Goal: Navigation & Orientation: Find specific page/section

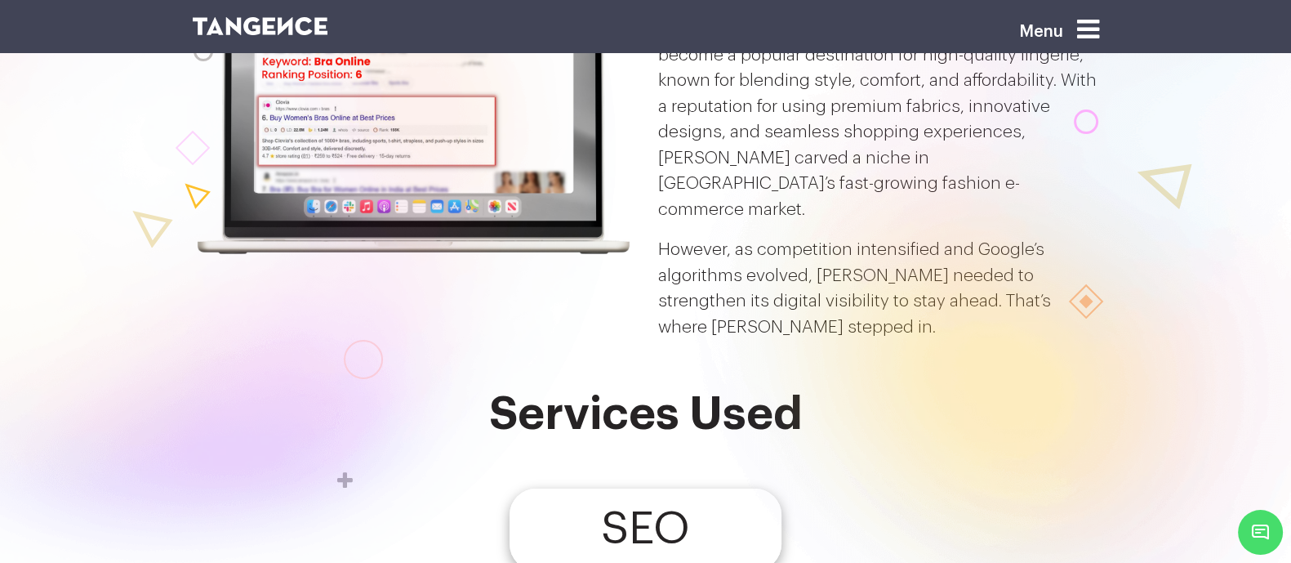
scroll to position [106, 0]
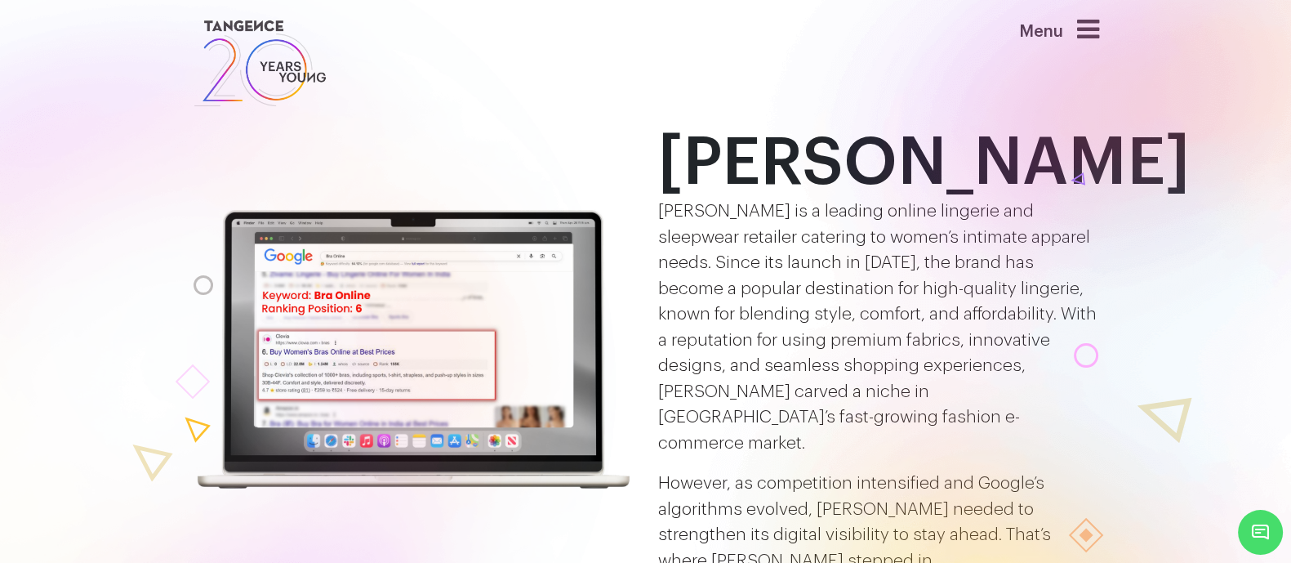
click at [1085, 122] on div at bounding box center [1111, 430] width 975 height 1131
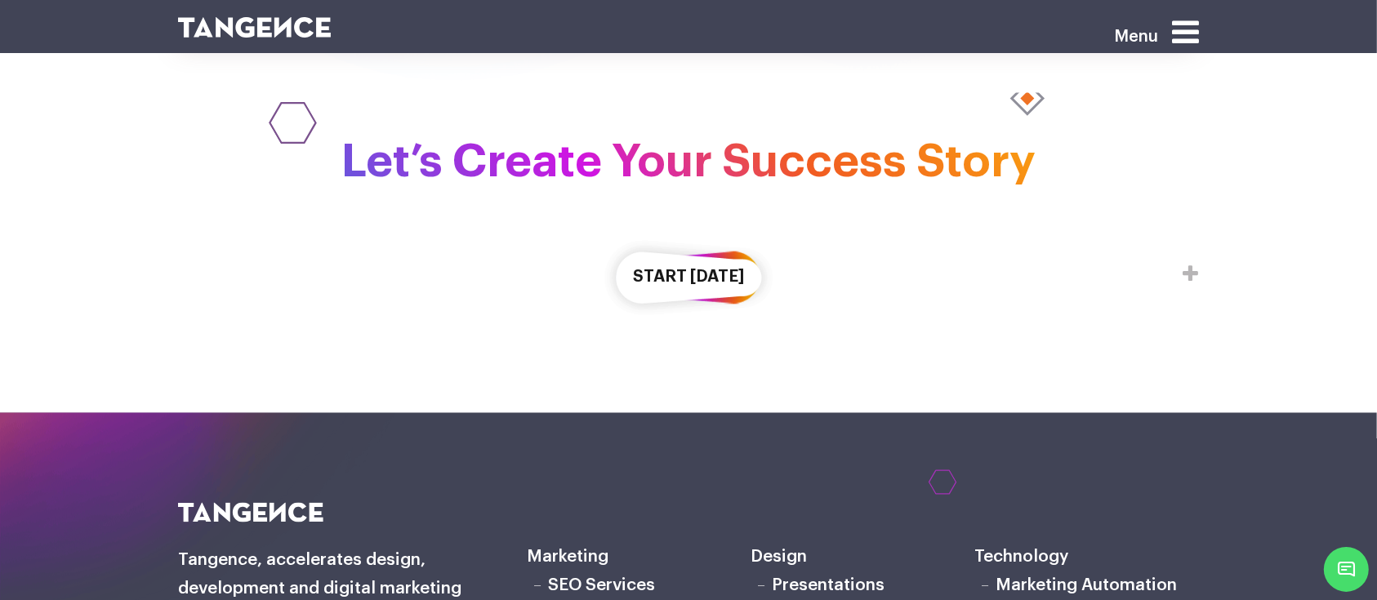
scroll to position [2883, 0]
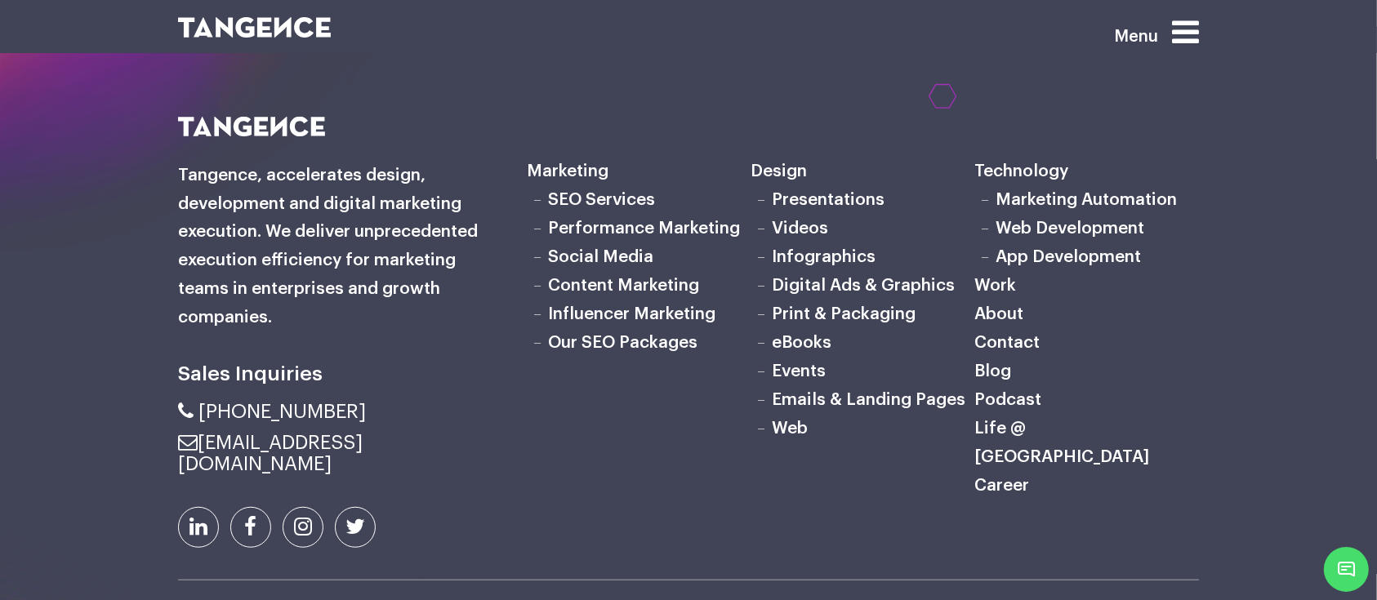
scroll to position [7304, 0]
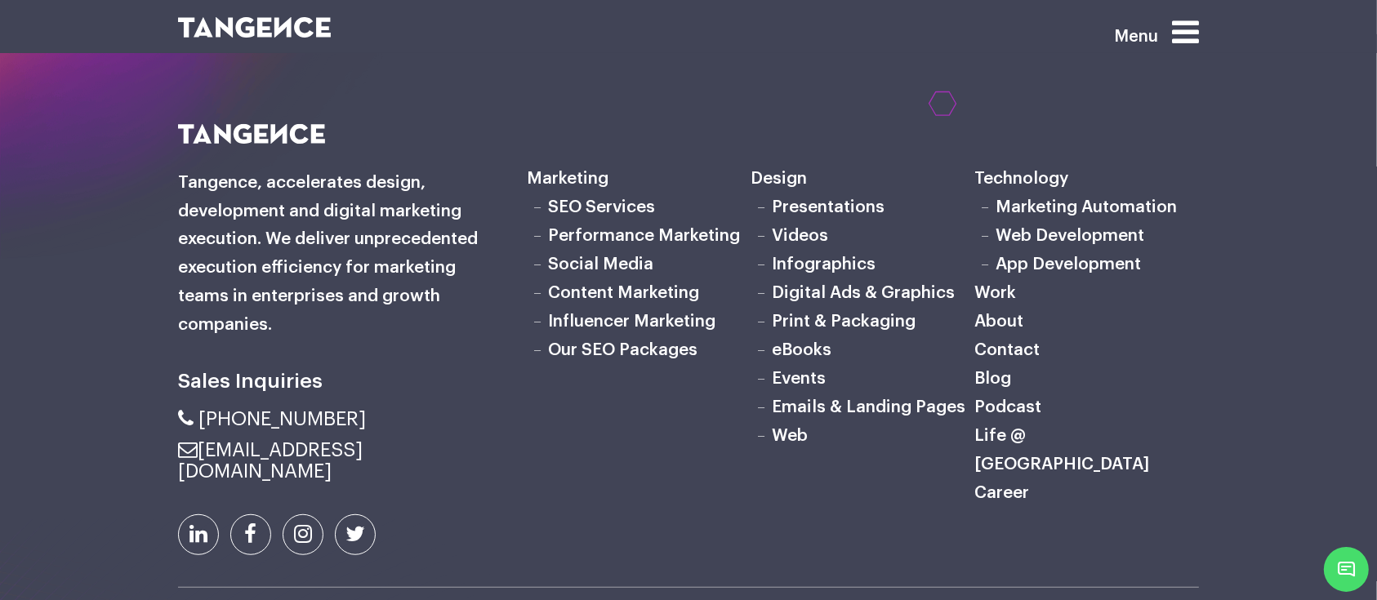
click at [808, 257] on link "Infographics" at bounding box center [824, 264] width 104 height 17
